Goal: Transaction & Acquisition: Purchase product/service

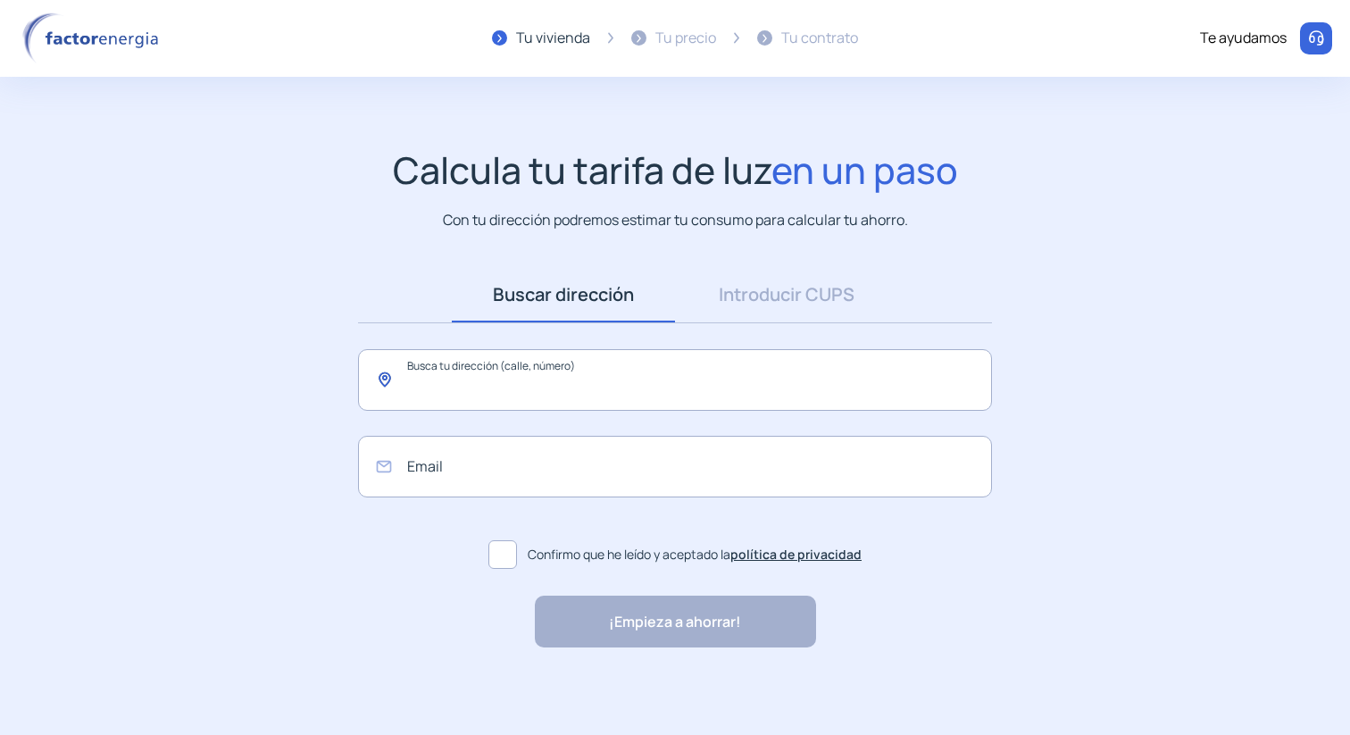
click at [441, 379] on input "text" at bounding box center [675, 380] width 634 height 62
click at [789, 301] on link "Introducir CUPS" at bounding box center [786, 294] width 223 height 55
click at [811, 285] on link "Introducir CUPS" at bounding box center [786, 294] width 223 height 55
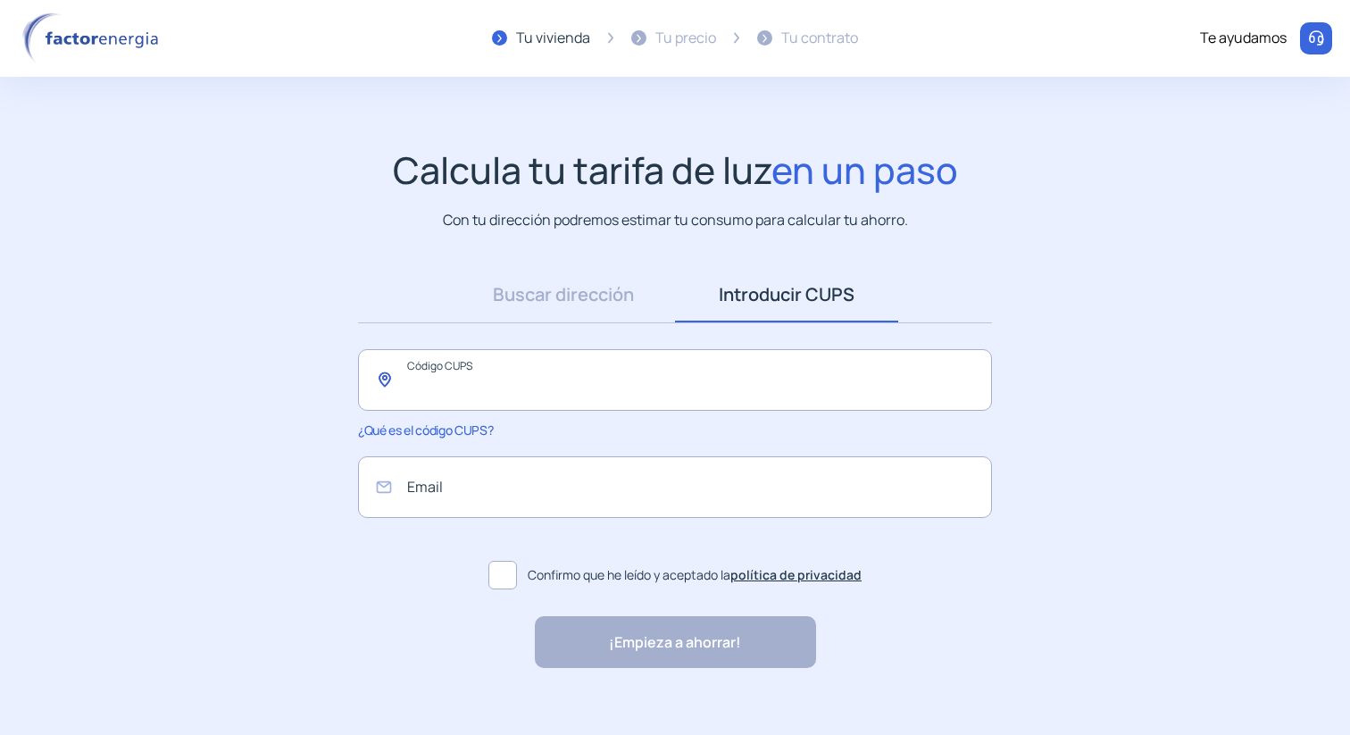
click at [501, 377] on input "text" at bounding box center [675, 380] width 634 height 62
type input "**********"
click at [418, 427] on span "¿Qué es el código CUPS?" at bounding box center [425, 429] width 135 height 17
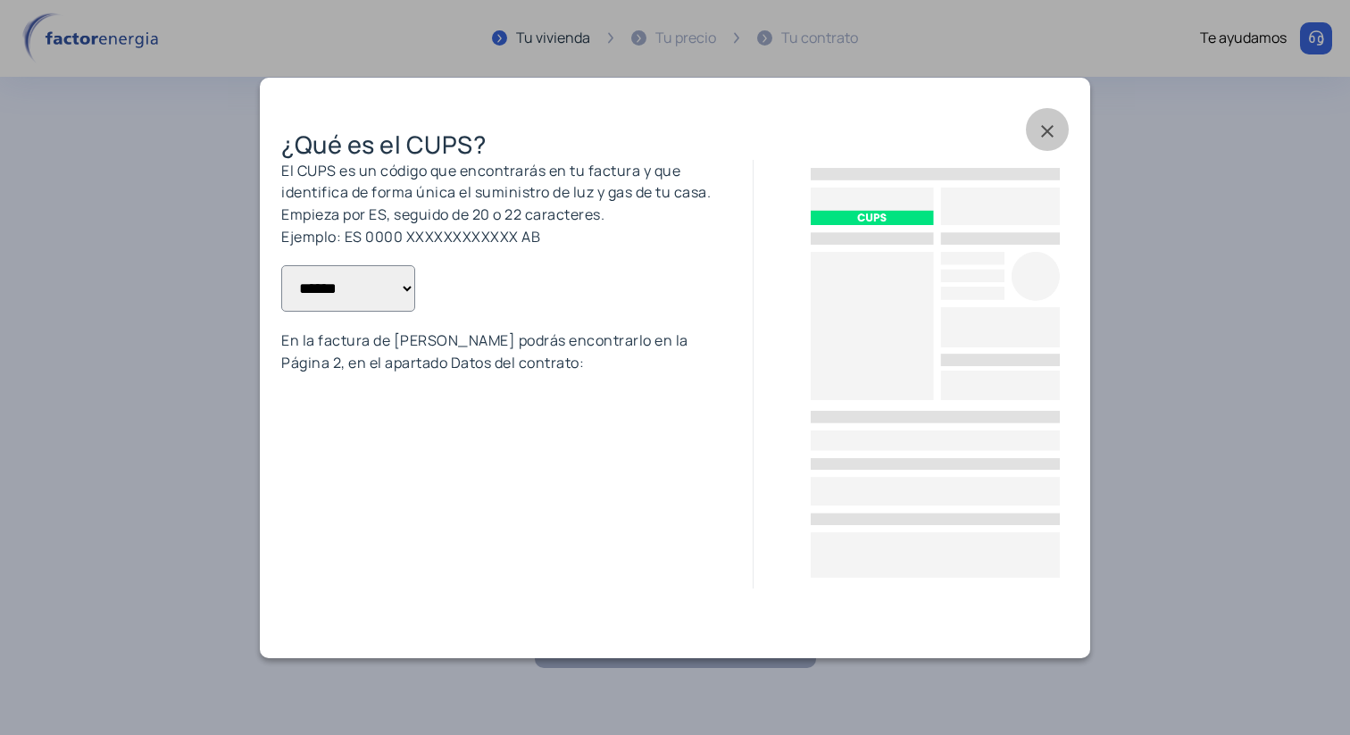
click at [1045, 130] on span at bounding box center [1047, 129] width 43 height 43
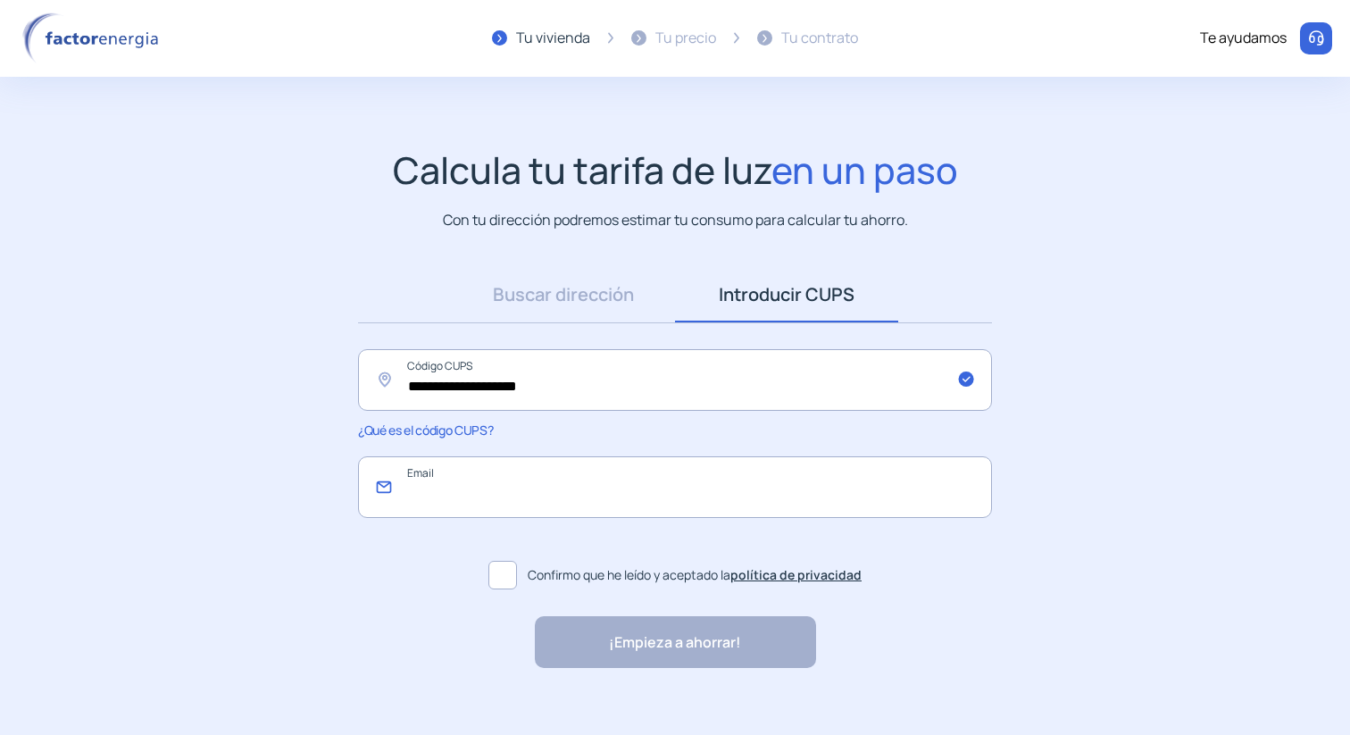
click at [551, 497] on input "email" at bounding box center [675, 487] width 634 height 62
type input "**********"
click at [501, 573] on span at bounding box center [502, 575] width 29 height 29
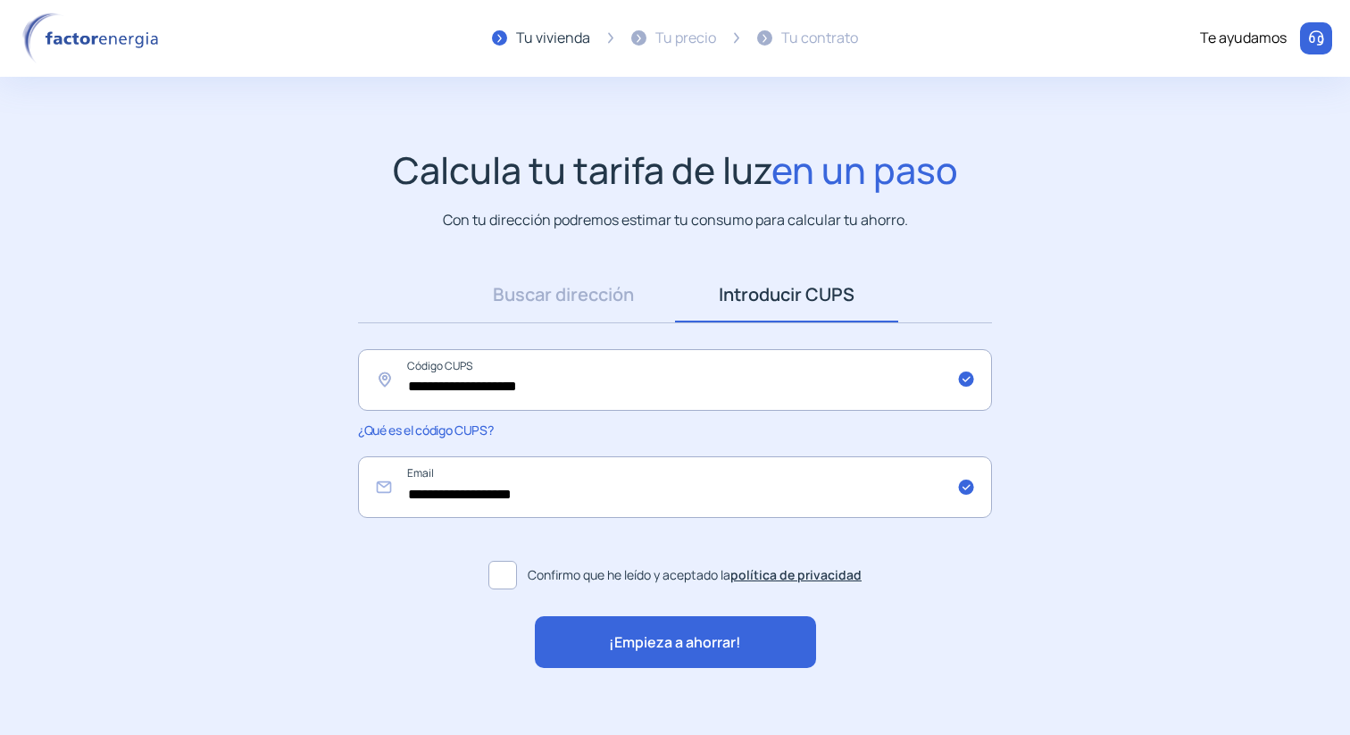
scroll to position [22, 0]
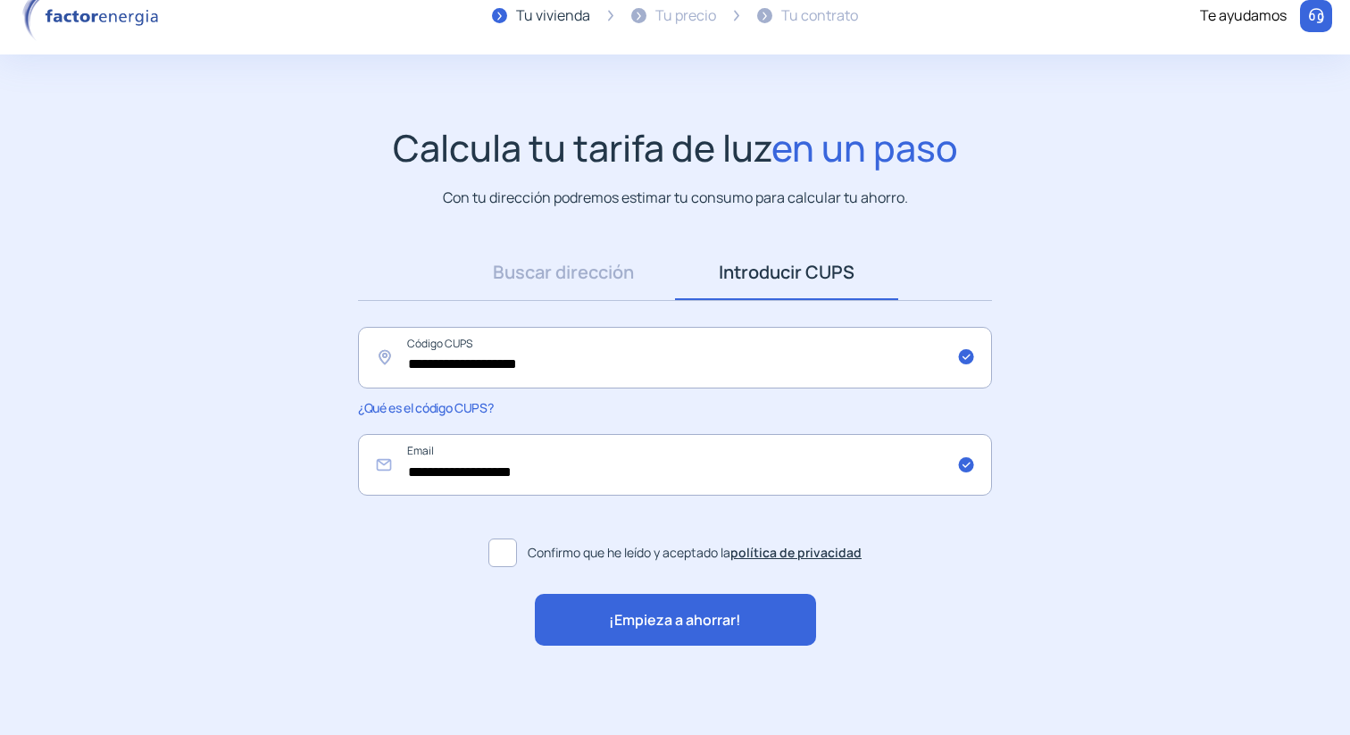
click at [695, 614] on span "¡Empieza a ahorrar!" at bounding box center [675, 620] width 132 height 23
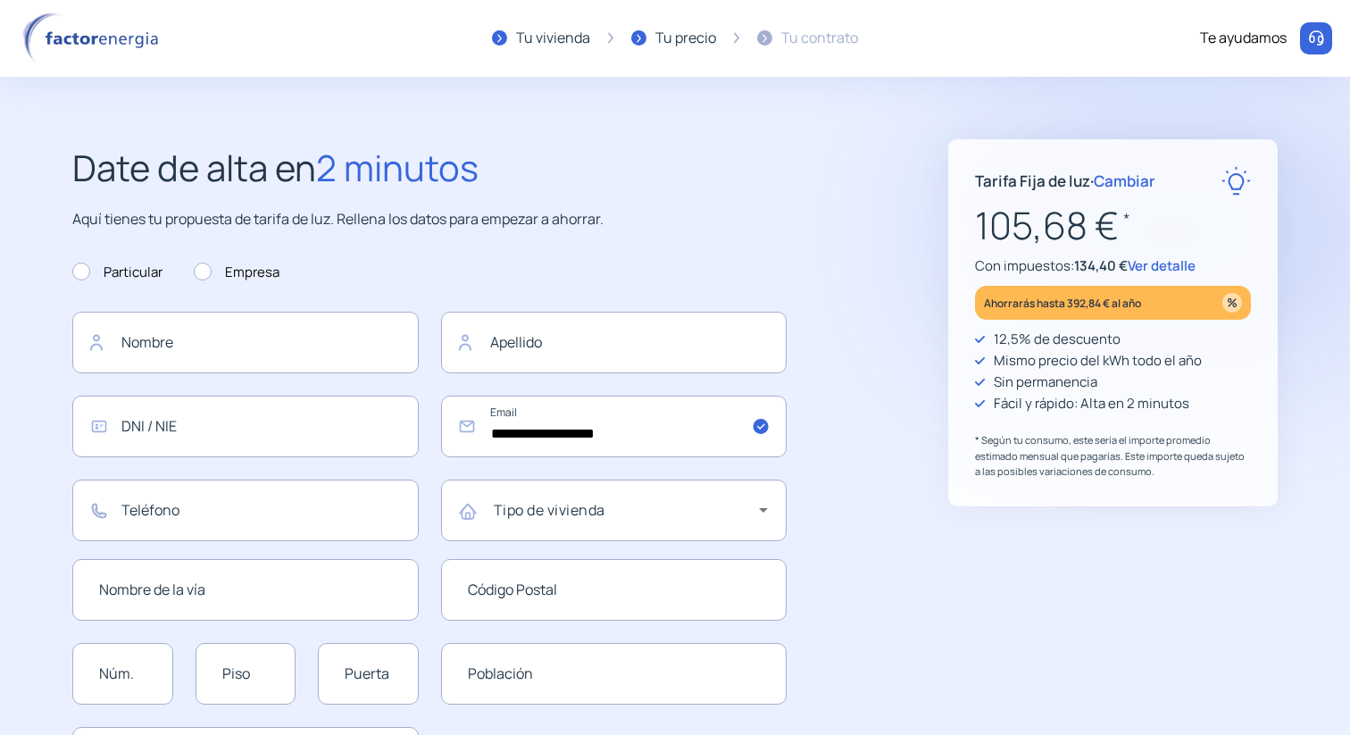
click at [1166, 266] on span "Ver detalle" at bounding box center [1162, 265] width 68 height 19
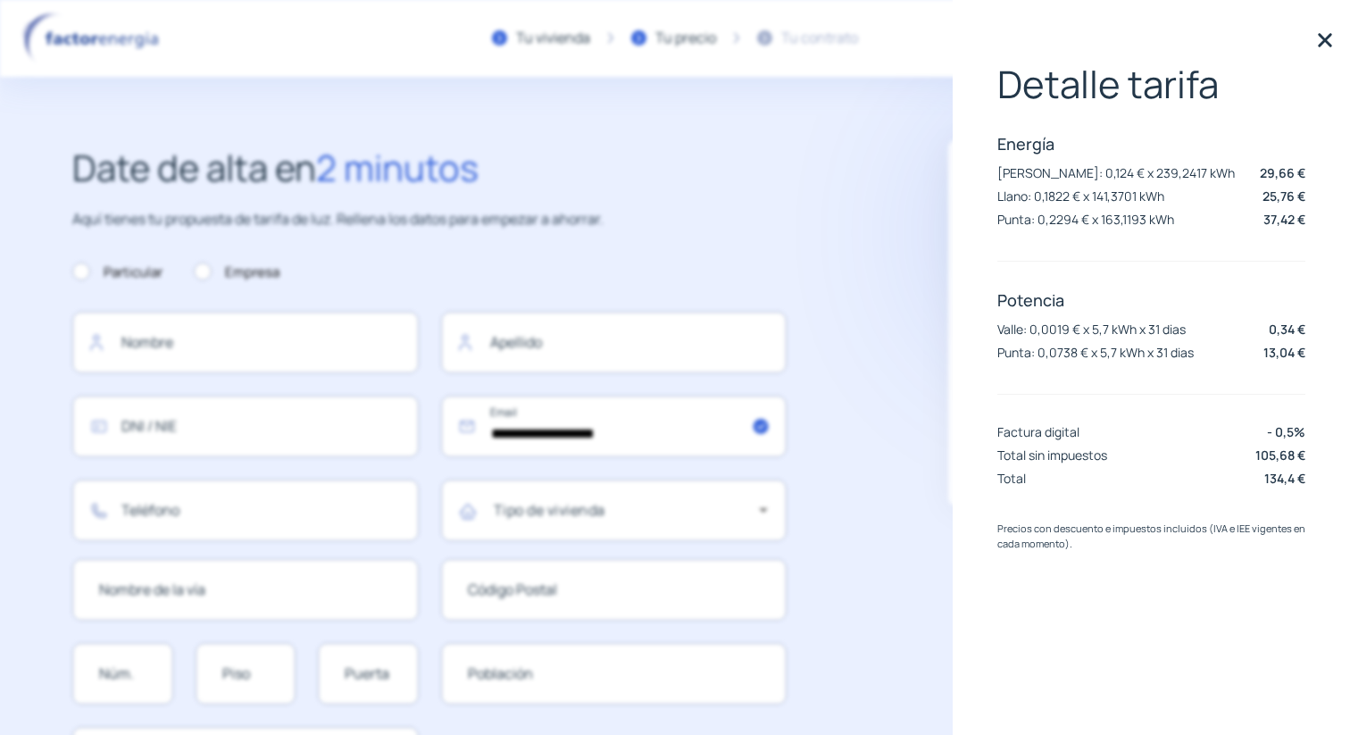
click at [1327, 37] on img at bounding box center [1325, 40] width 27 height 27
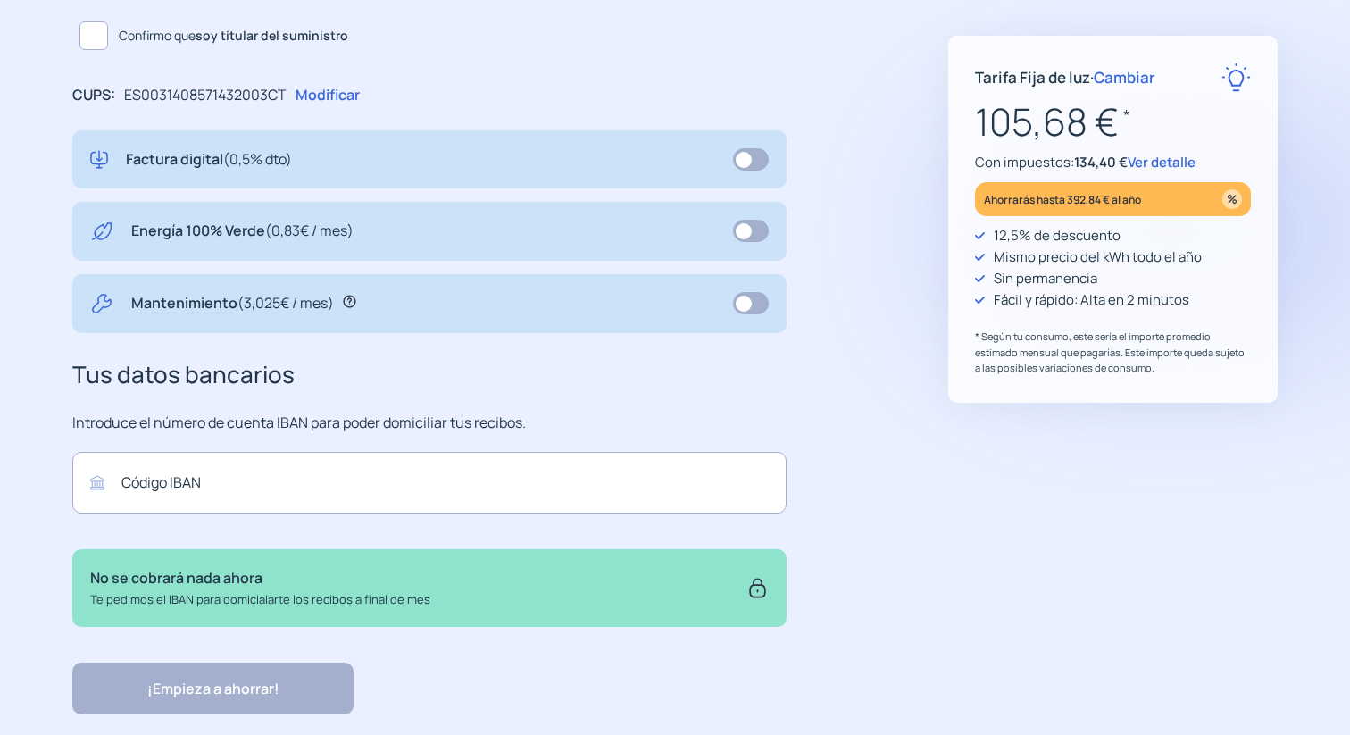
scroll to position [830, 0]
